Goal: Task Accomplishment & Management: Complete application form

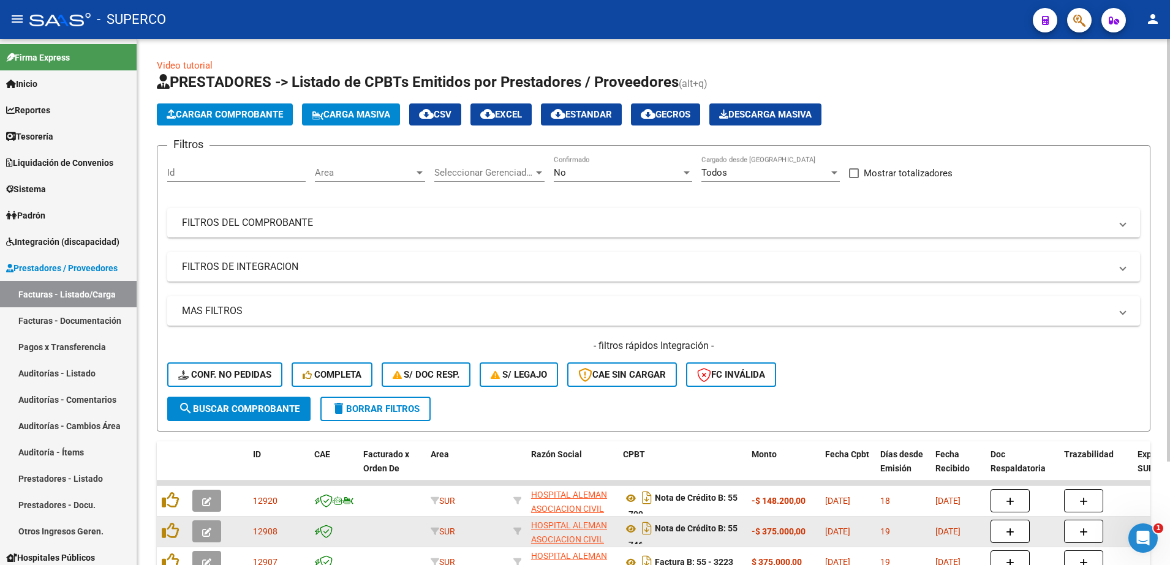
scroll to position [129, 0]
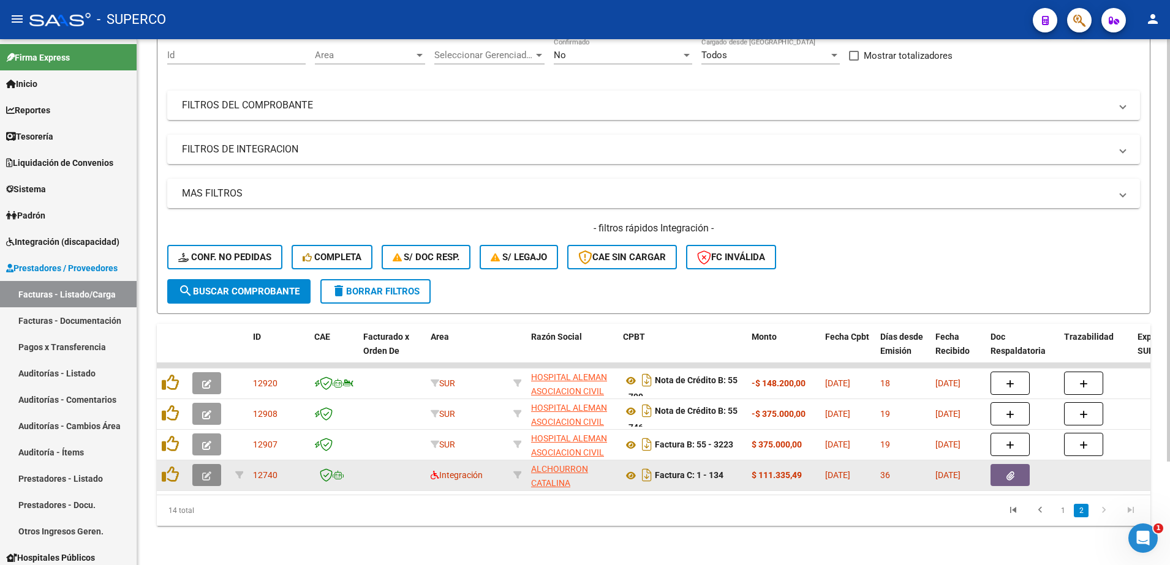
click at [205, 472] on icon "button" at bounding box center [206, 476] width 9 height 9
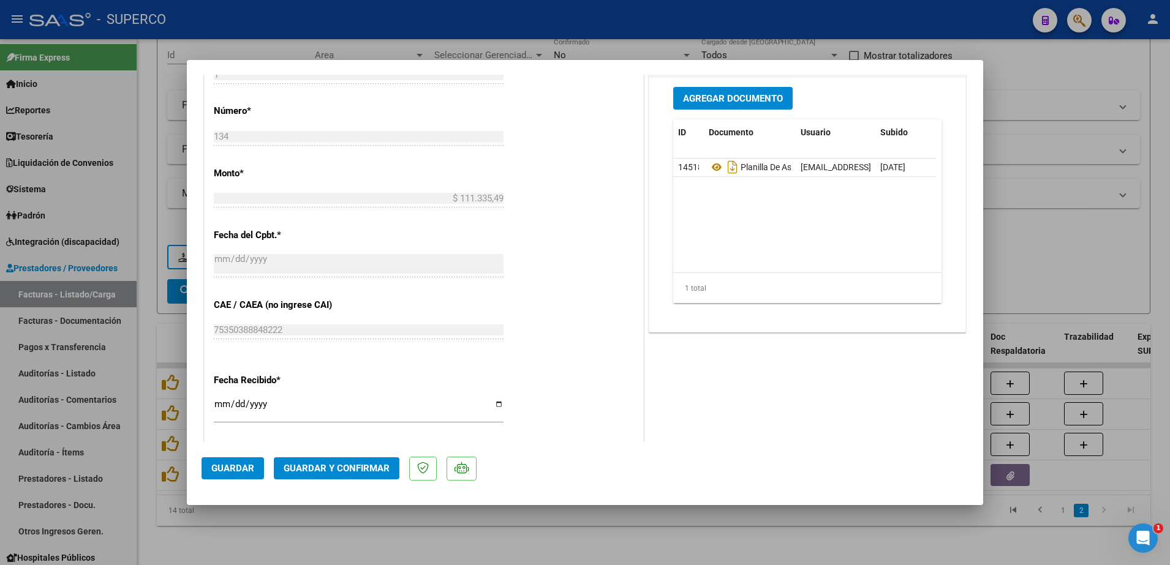
scroll to position [613, 0]
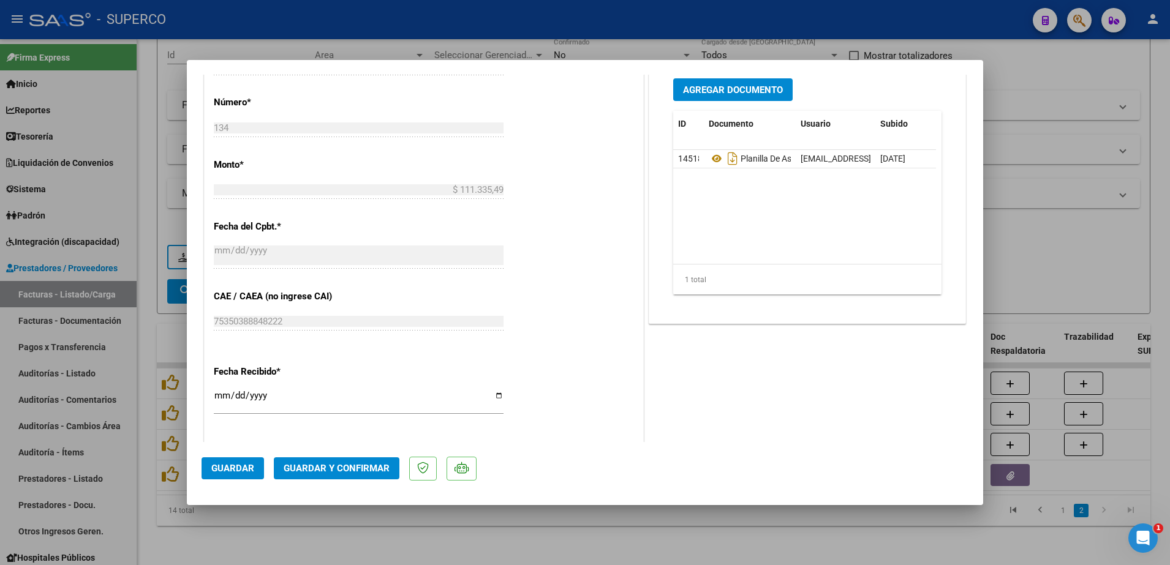
click at [1061, 511] on div at bounding box center [585, 282] width 1170 height 565
type input "$ 0,00"
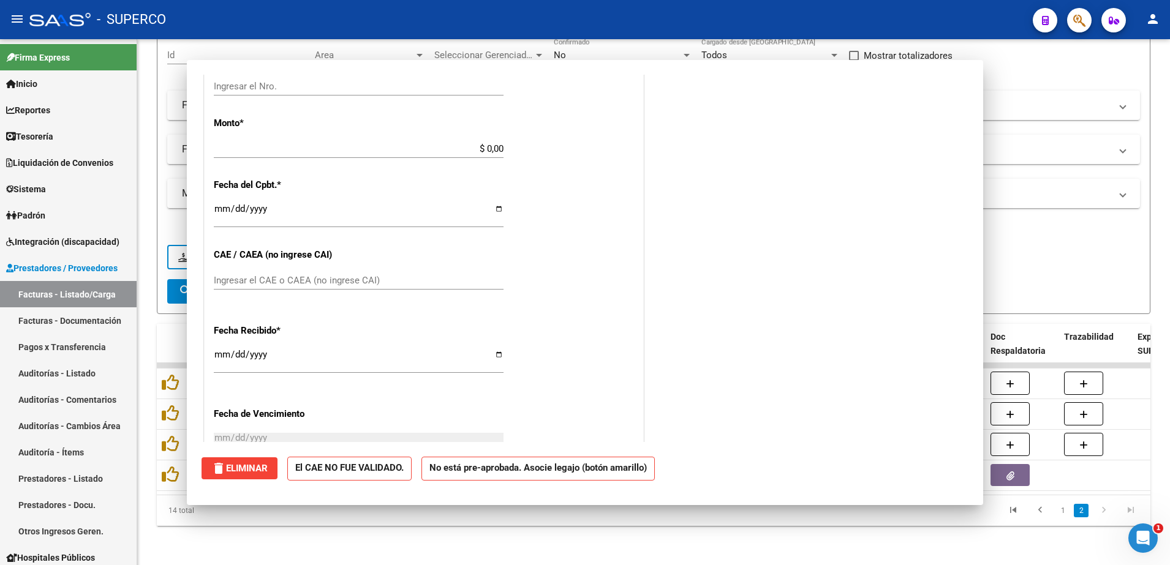
scroll to position [0, 0]
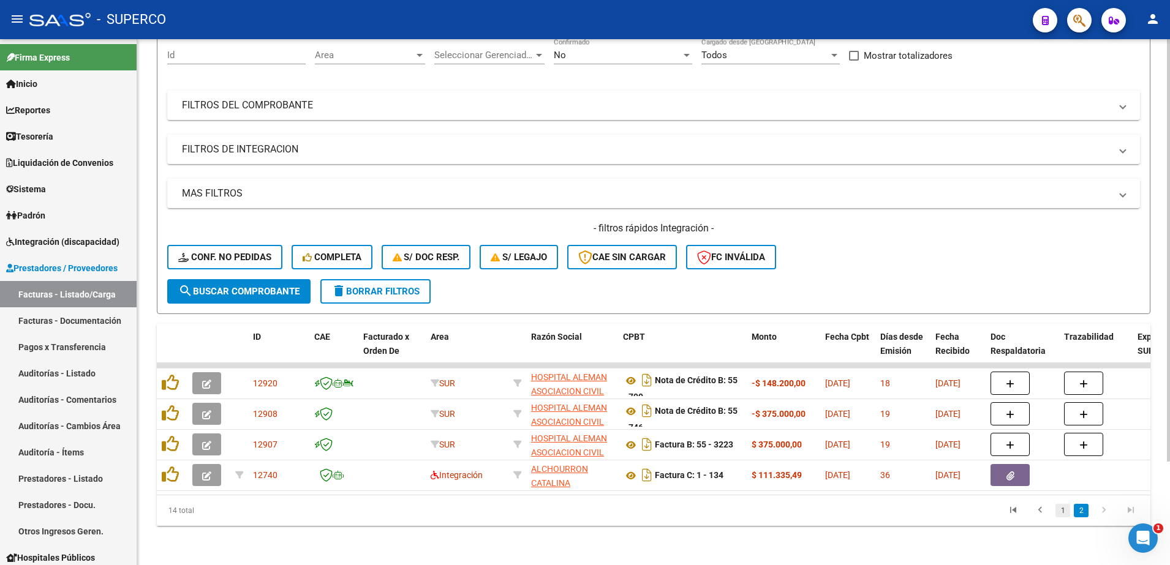
click at [1065, 510] on link "1" at bounding box center [1063, 510] width 15 height 13
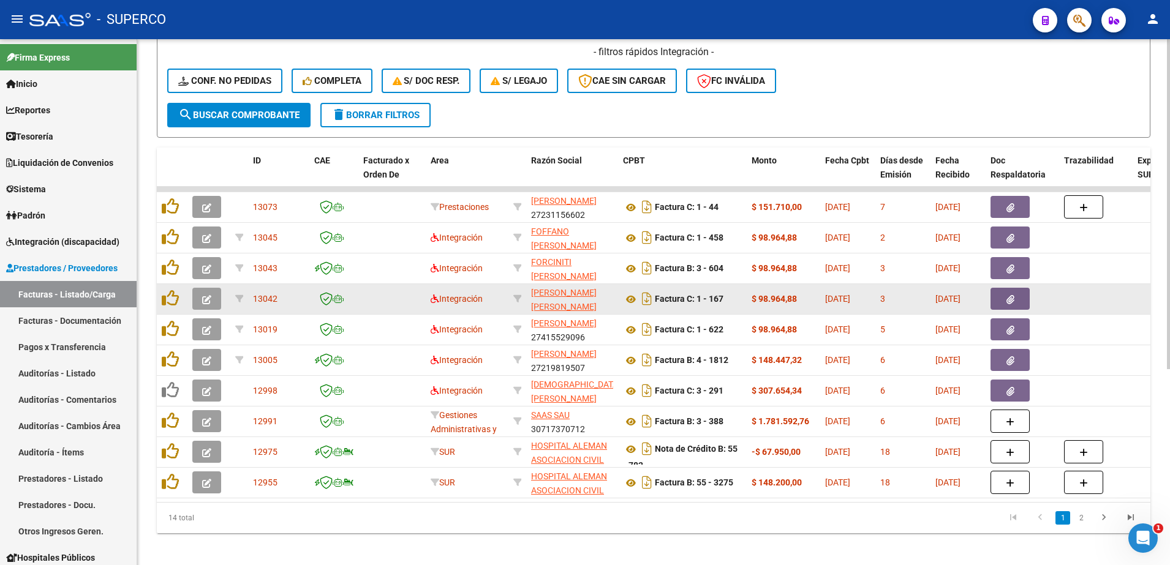
scroll to position [313, 0]
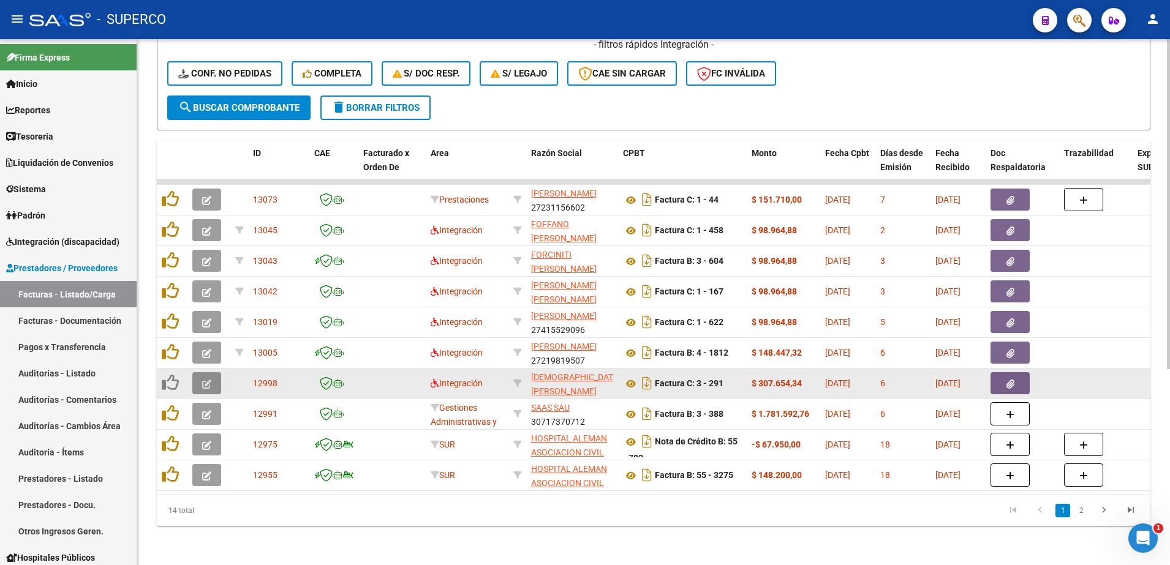
click at [206, 380] on icon "button" at bounding box center [206, 384] width 9 height 9
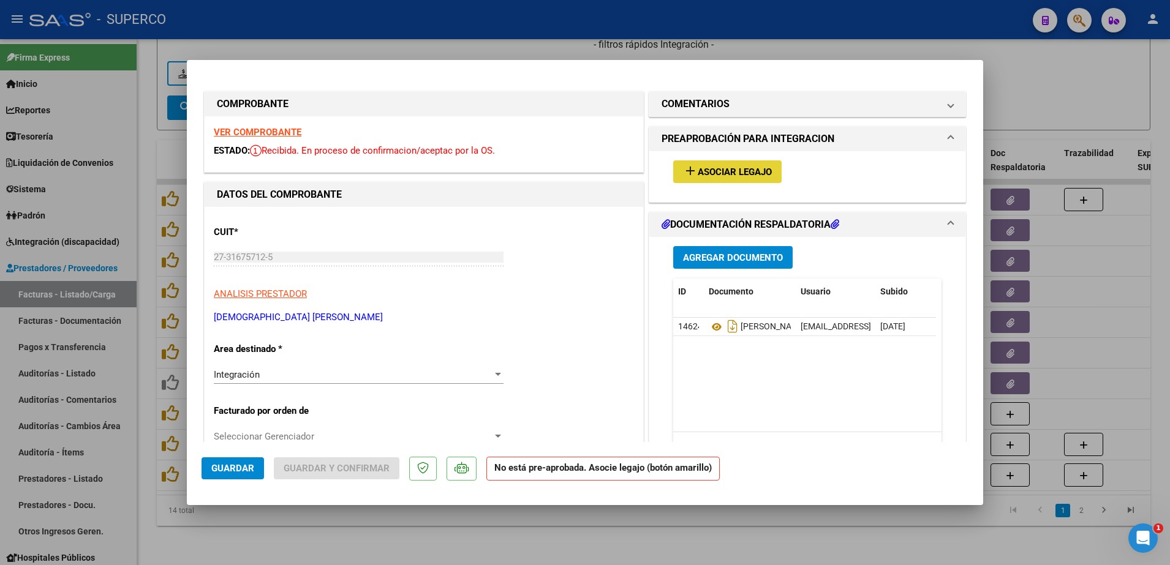
click at [746, 178] on button "add Asociar Legajo" at bounding box center [727, 172] width 108 height 23
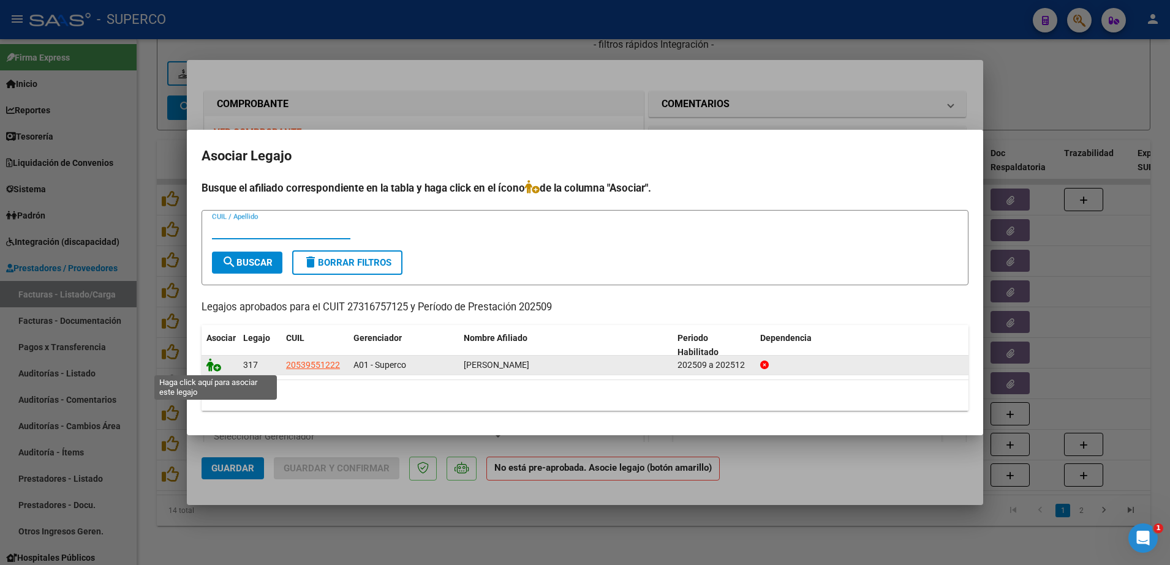
click at [214, 364] on icon at bounding box center [213, 364] width 15 height 13
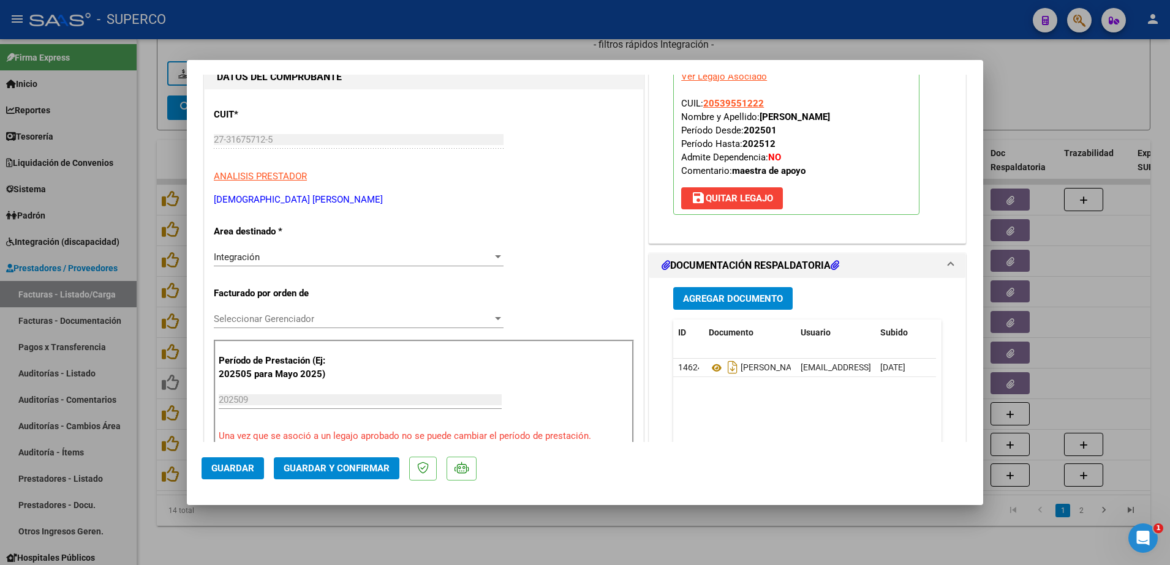
scroll to position [230, 0]
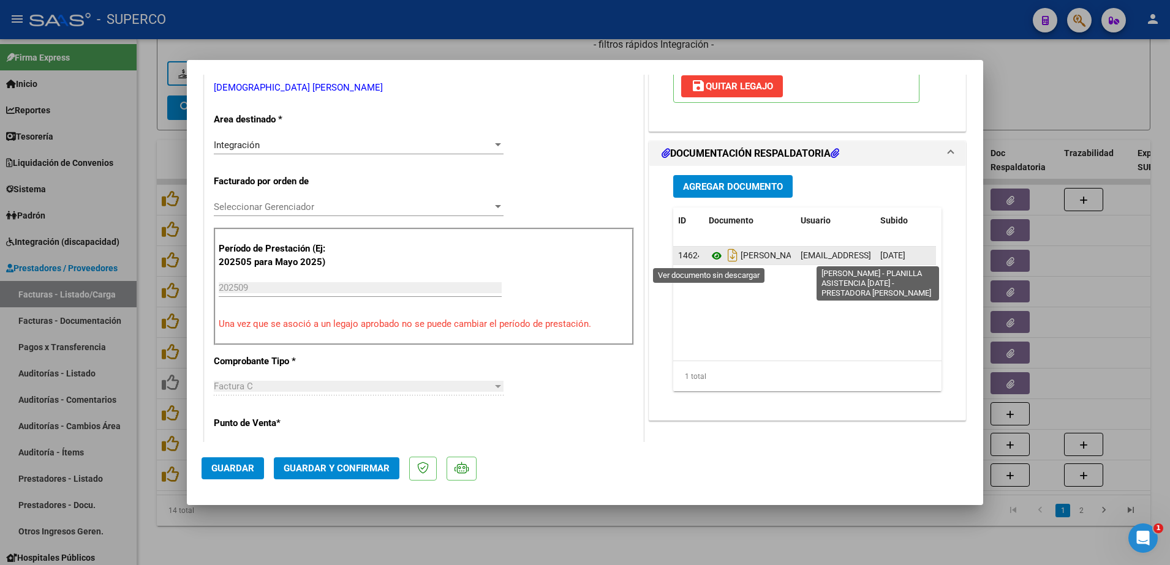
click at [712, 253] on icon at bounding box center [717, 256] width 16 height 15
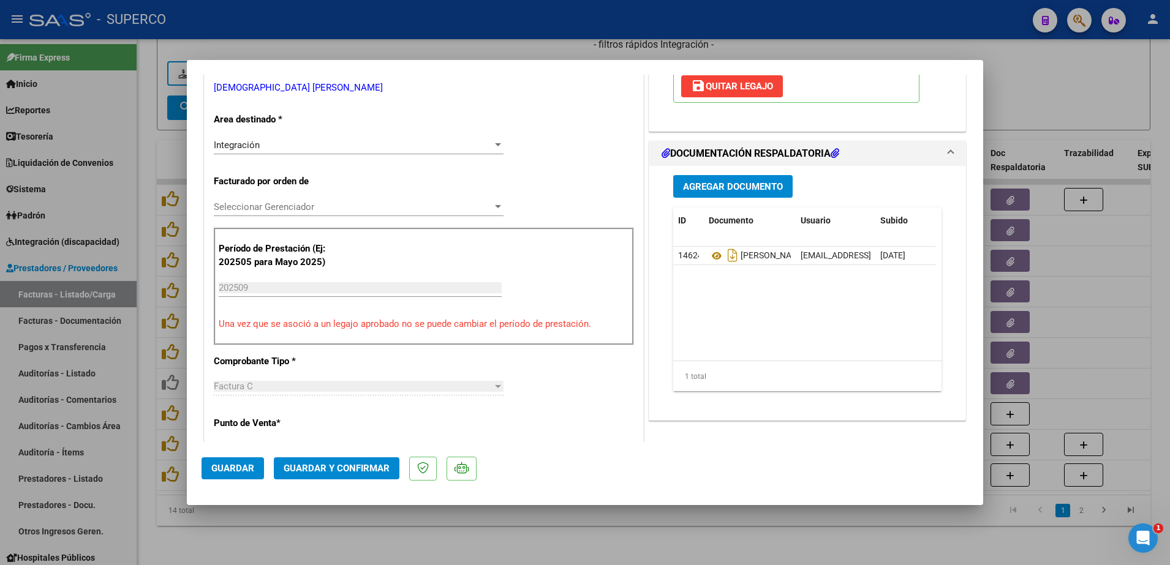
click at [350, 464] on span "Guardar y Confirmar" at bounding box center [337, 468] width 106 height 11
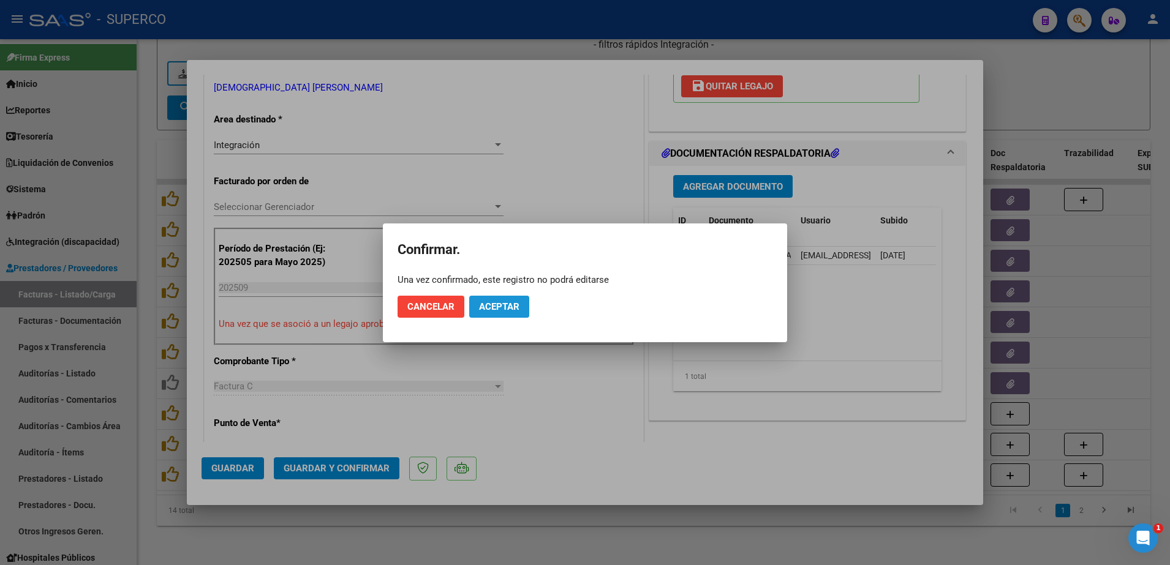
click at [512, 314] on button "Aceptar" at bounding box center [499, 307] width 60 height 22
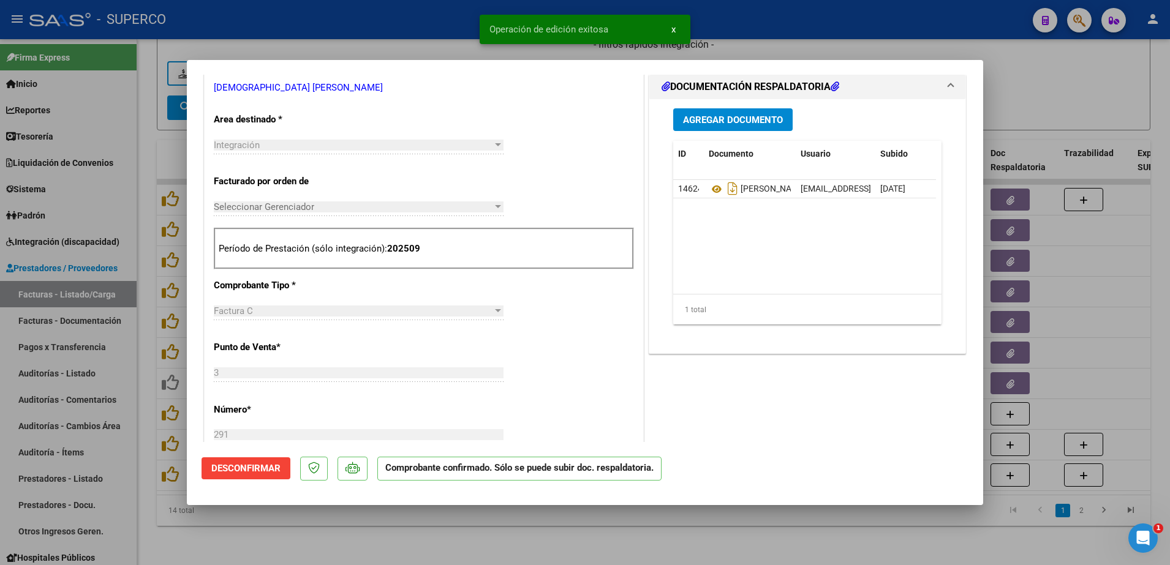
click at [441, 538] on div at bounding box center [585, 282] width 1170 height 565
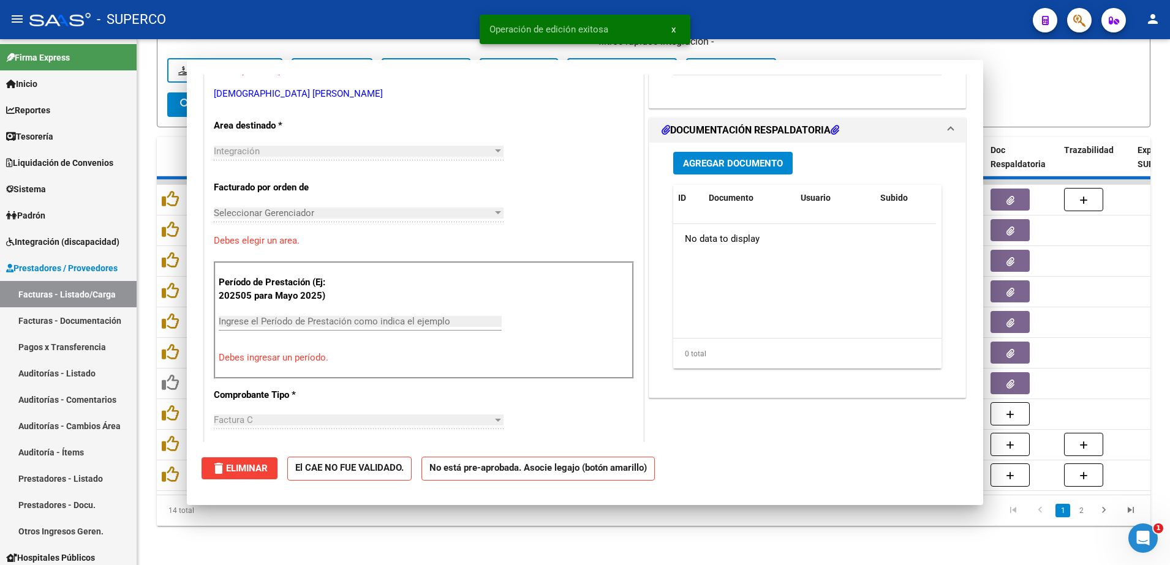
scroll to position [0, 0]
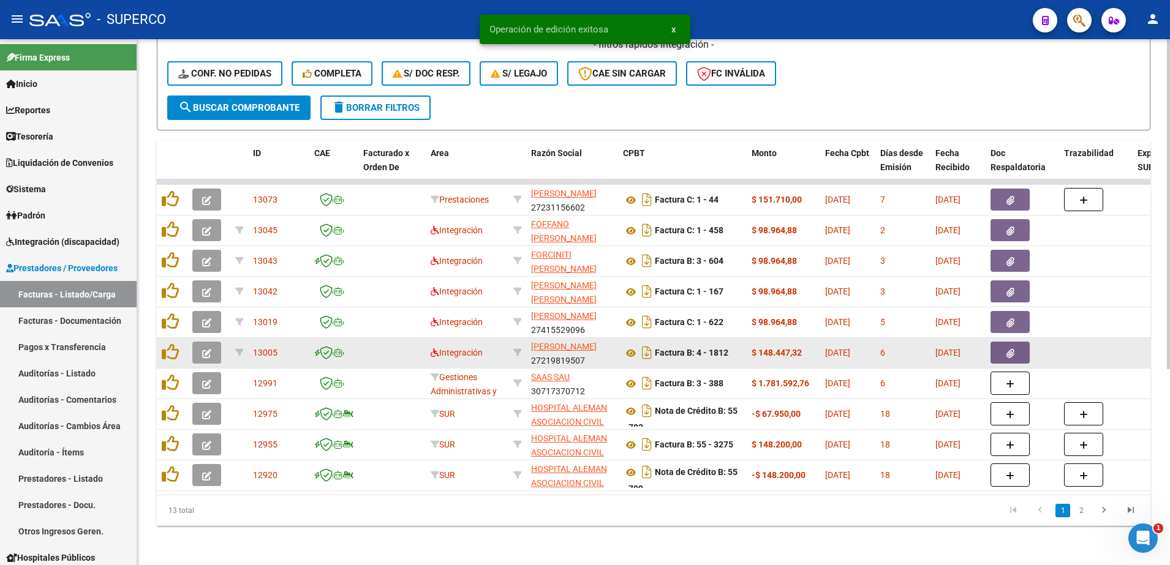
click at [216, 342] on button "button" at bounding box center [206, 353] width 29 height 22
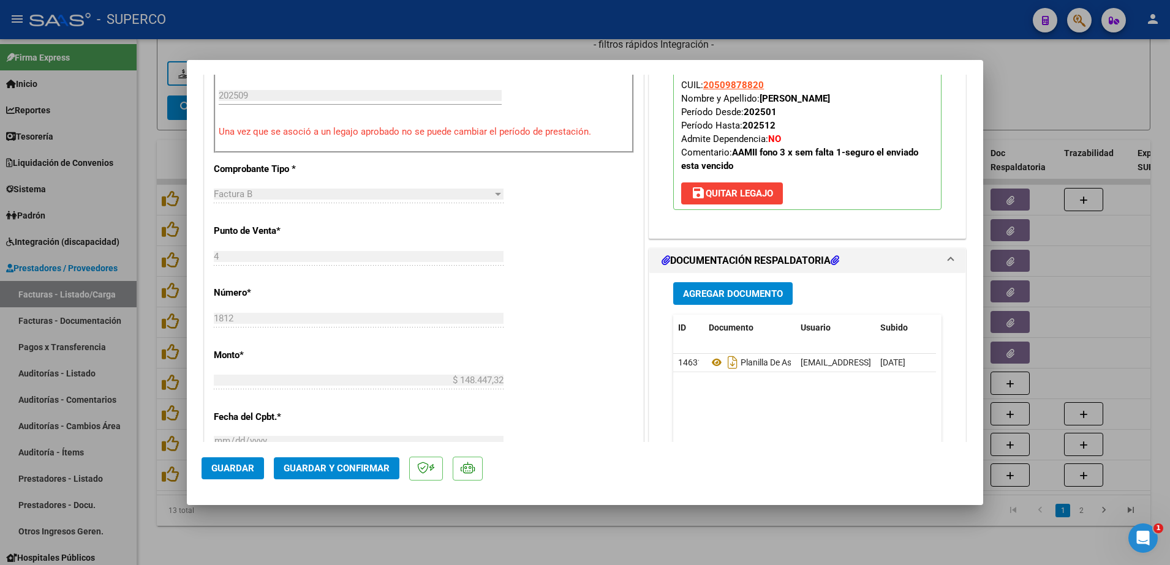
scroll to position [459, 0]
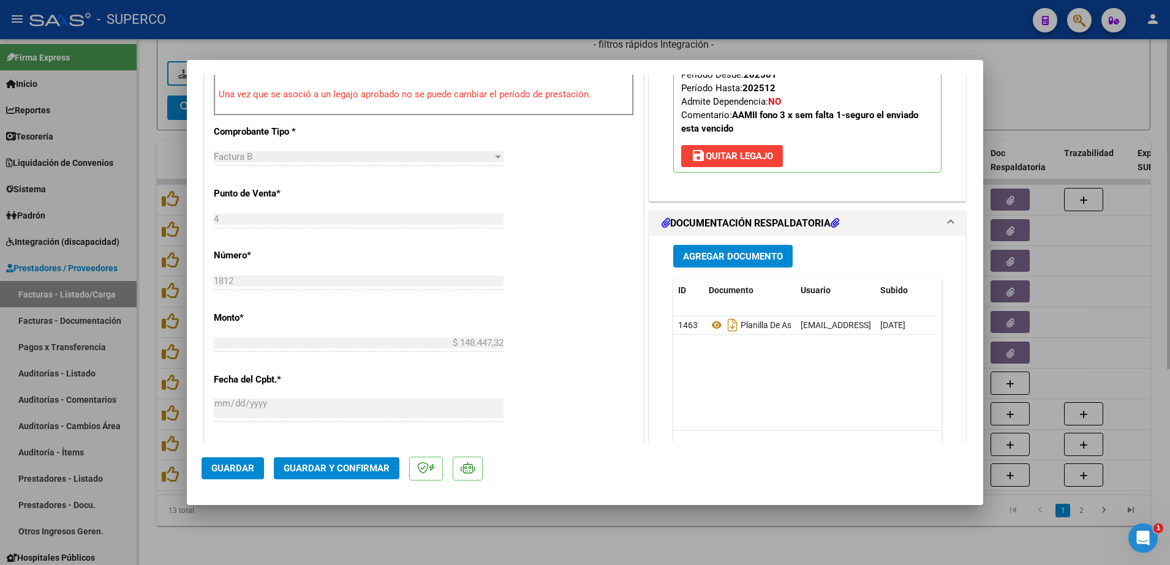
click at [604, 551] on div at bounding box center [585, 282] width 1170 height 565
type input "$ 0,00"
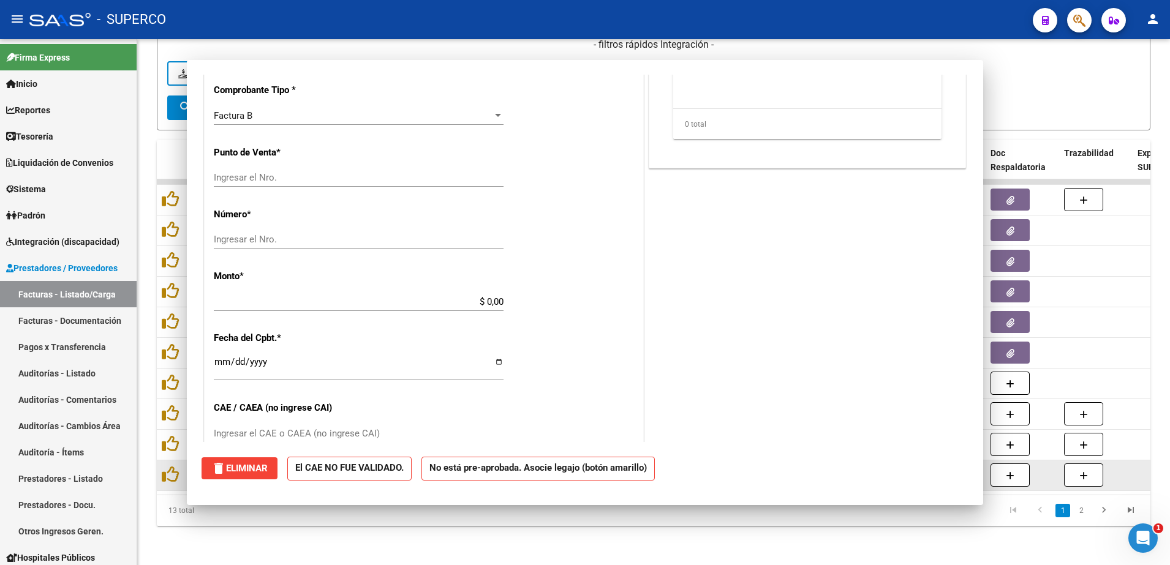
scroll to position [0, 0]
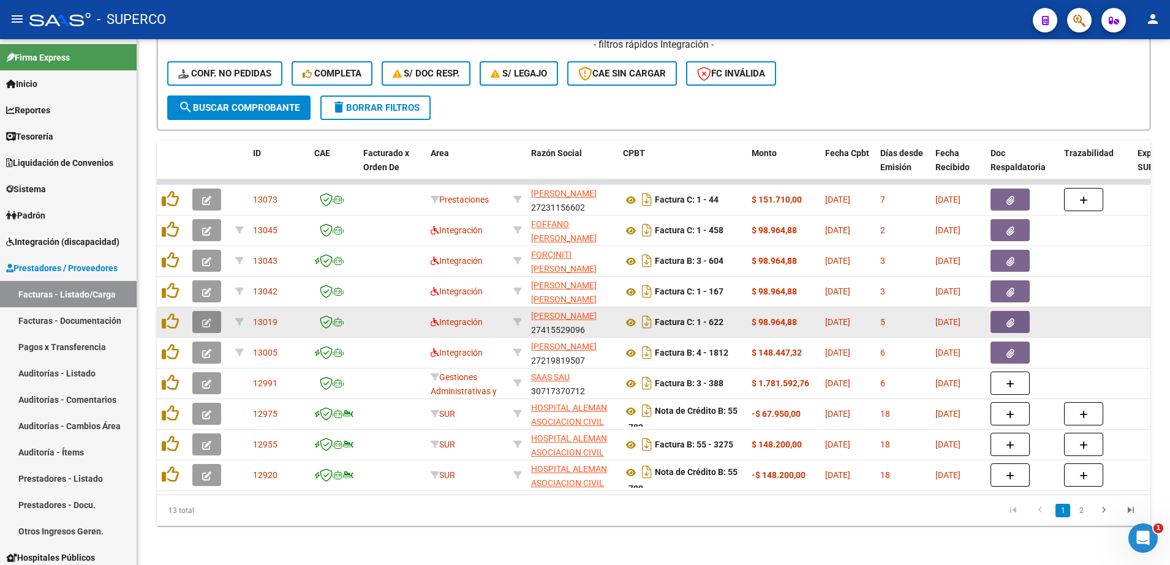
click at [199, 311] on button "button" at bounding box center [206, 322] width 29 height 22
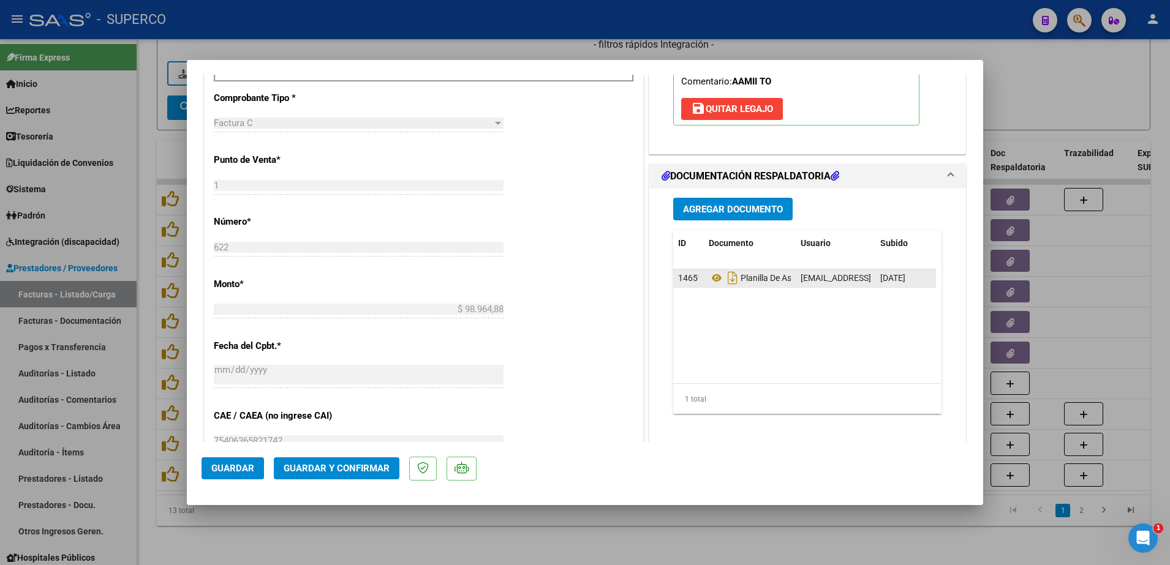
scroll to position [536, 0]
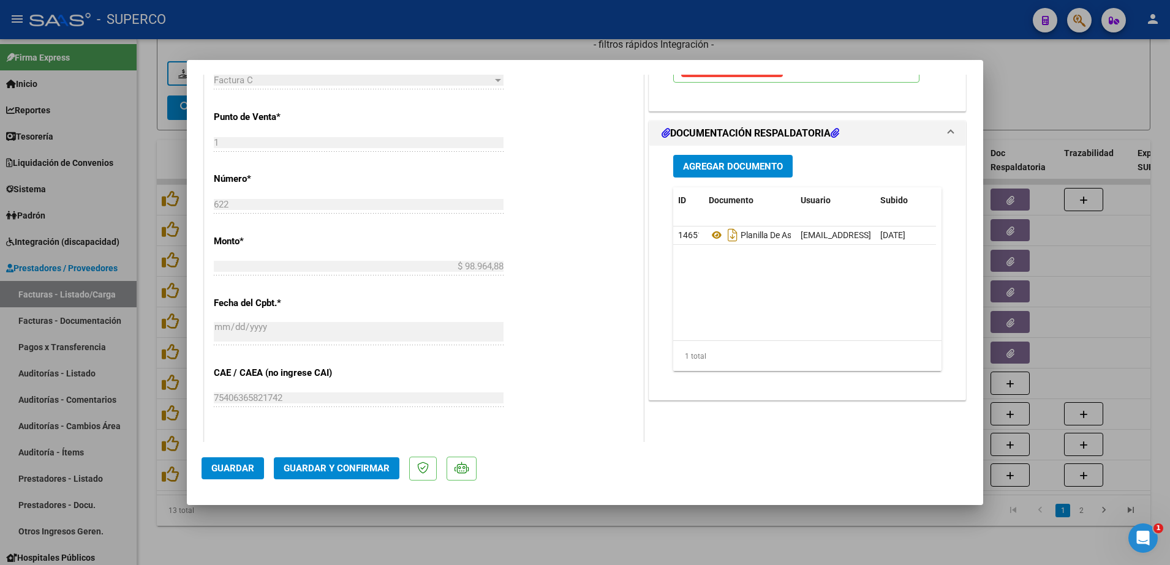
click at [521, 543] on div at bounding box center [585, 282] width 1170 height 565
type input "$ 0,00"
